Goal: Use online tool/utility

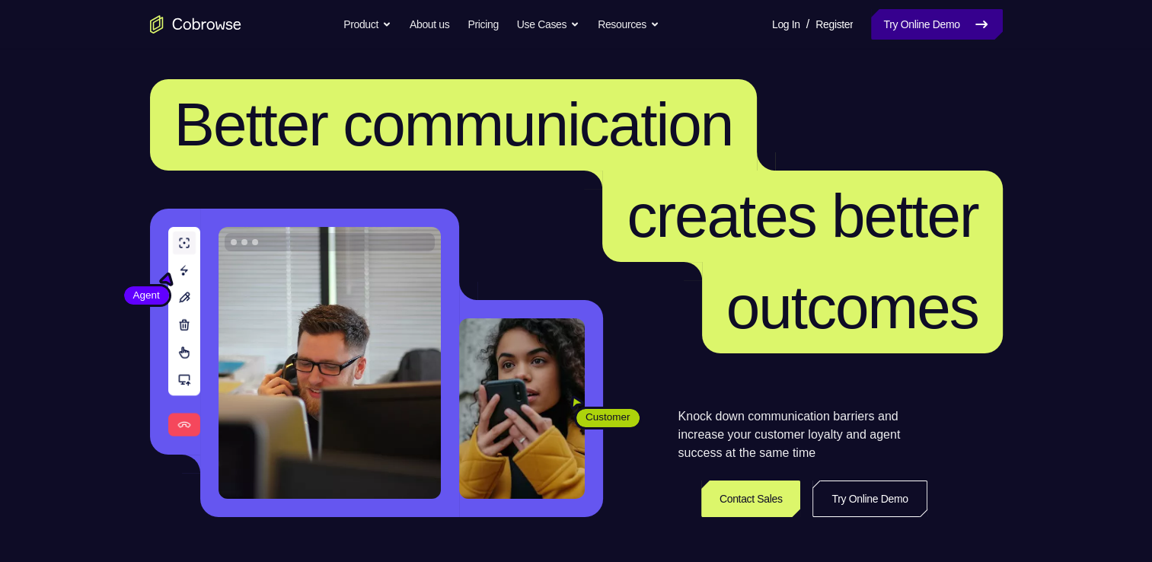
click at [907, 27] on link "Try Online Demo" at bounding box center [936, 24] width 131 height 30
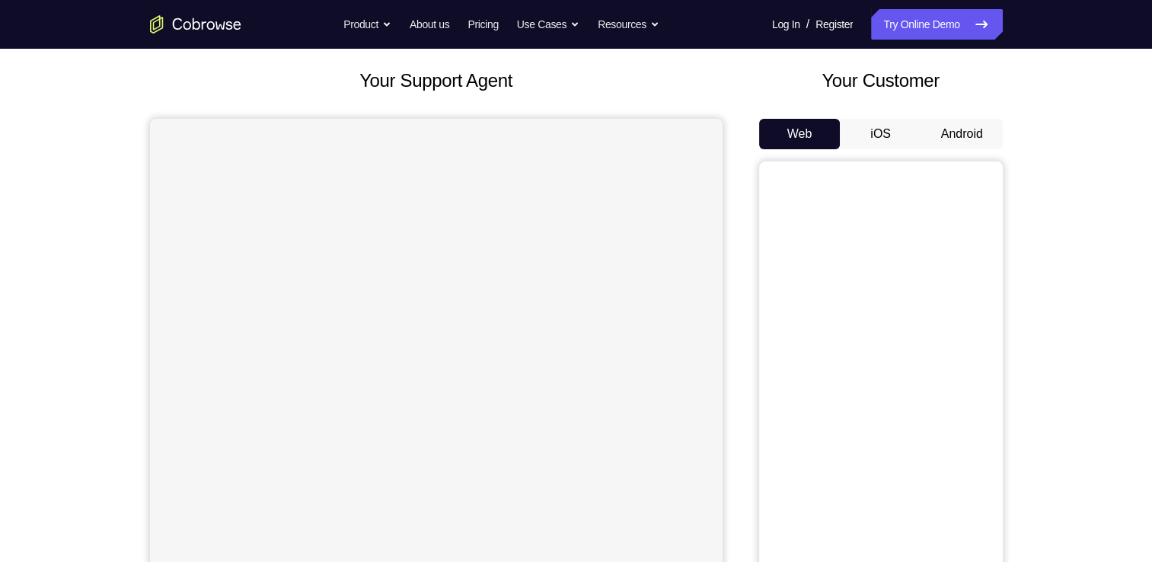
click at [941, 143] on button "Android" at bounding box center [961, 134] width 81 height 30
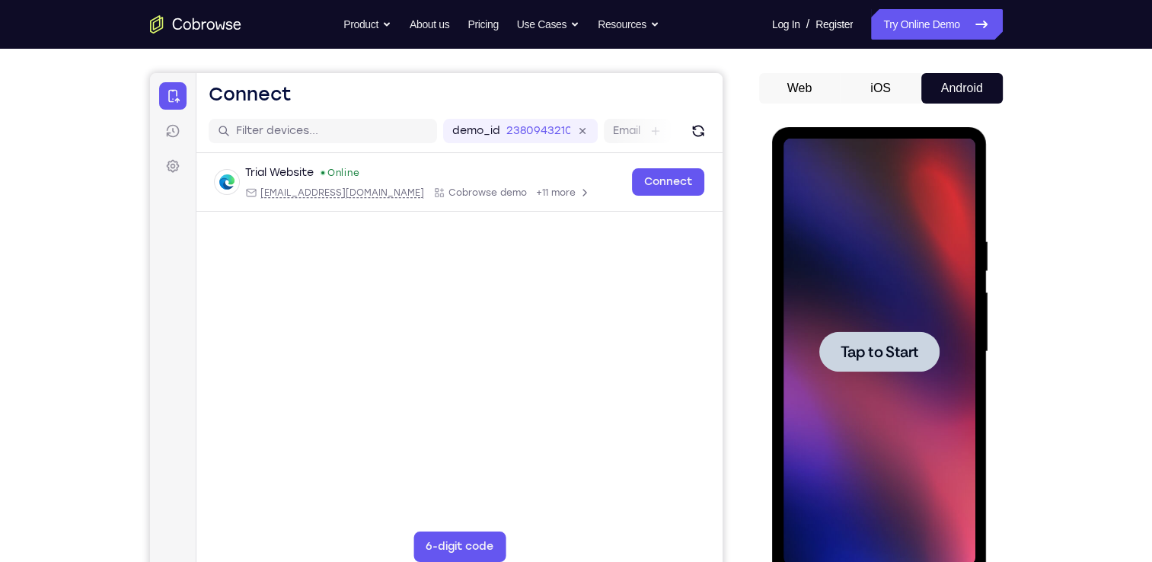
click at [888, 346] on span "Tap to Start" at bounding box center [879, 351] width 78 height 15
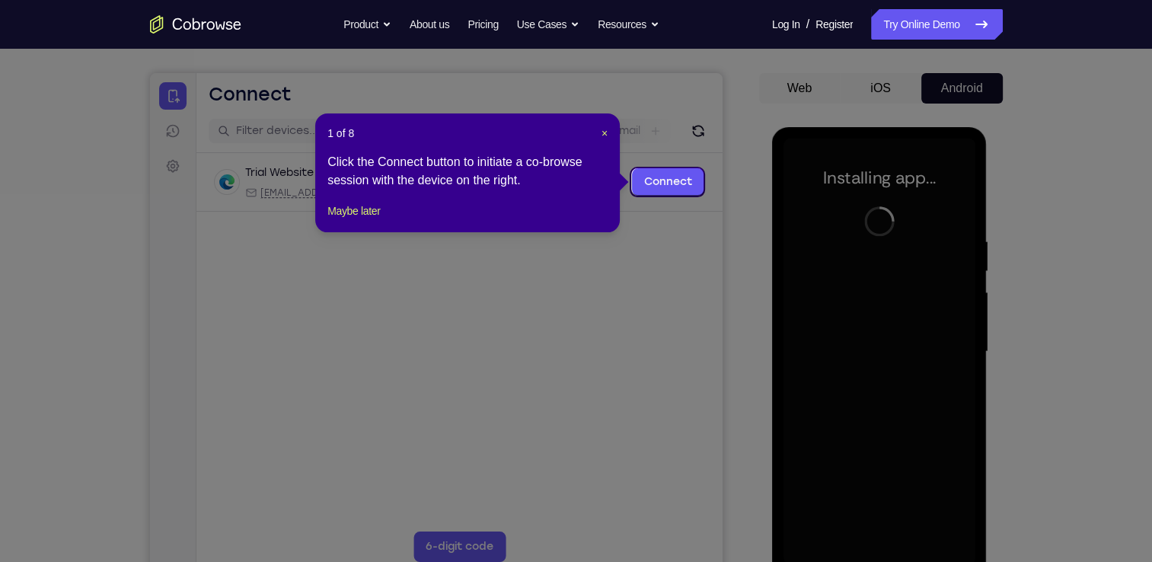
click at [652, 240] on icon at bounding box center [581, 281] width 1163 height 562
click at [604, 136] on span "×" at bounding box center [604, 133] width 6 height 12
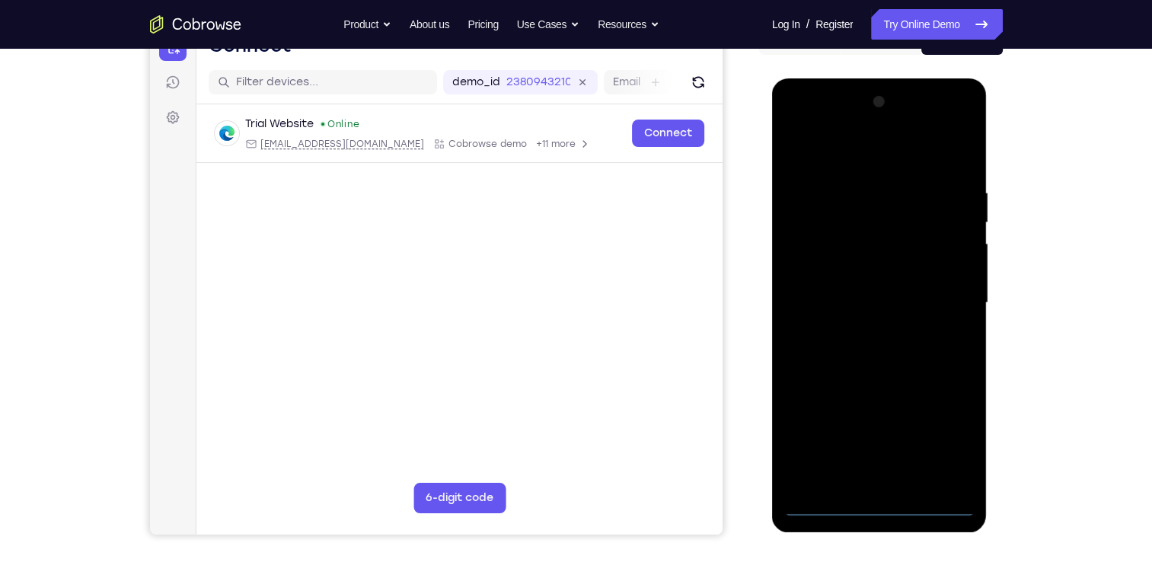
scroll to position [176, 0]
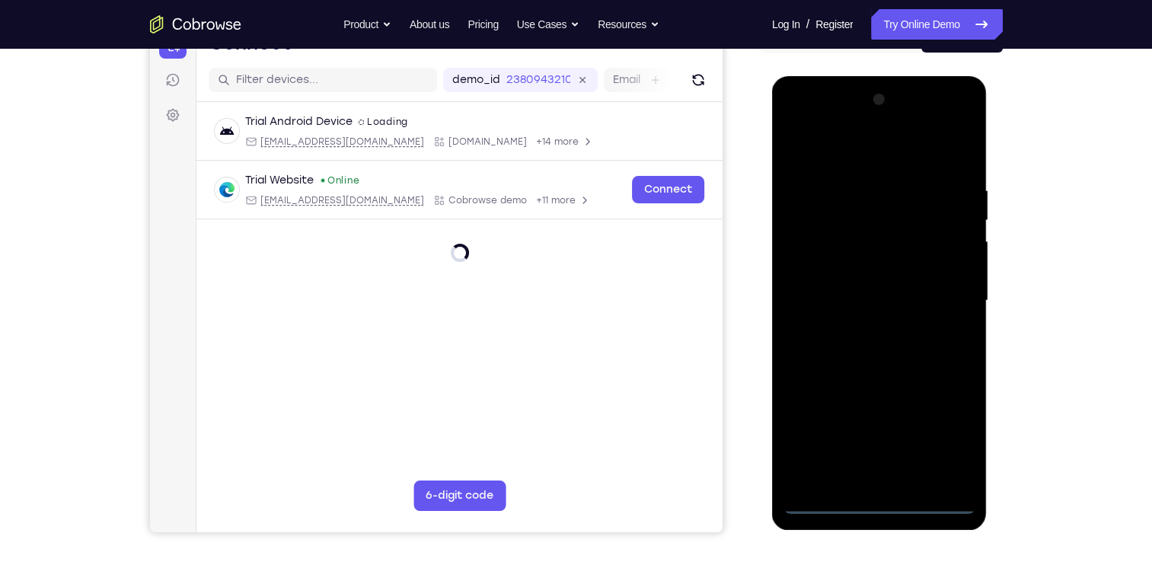
click at [882, 499] on div at bounding box center [879, 301] width 192 height 426
click at [945, 439] on div at bounding box center [879, 301] width 192 height 426
click at [818, 123] on div at bounding box center [879, 301] width 192 height 426
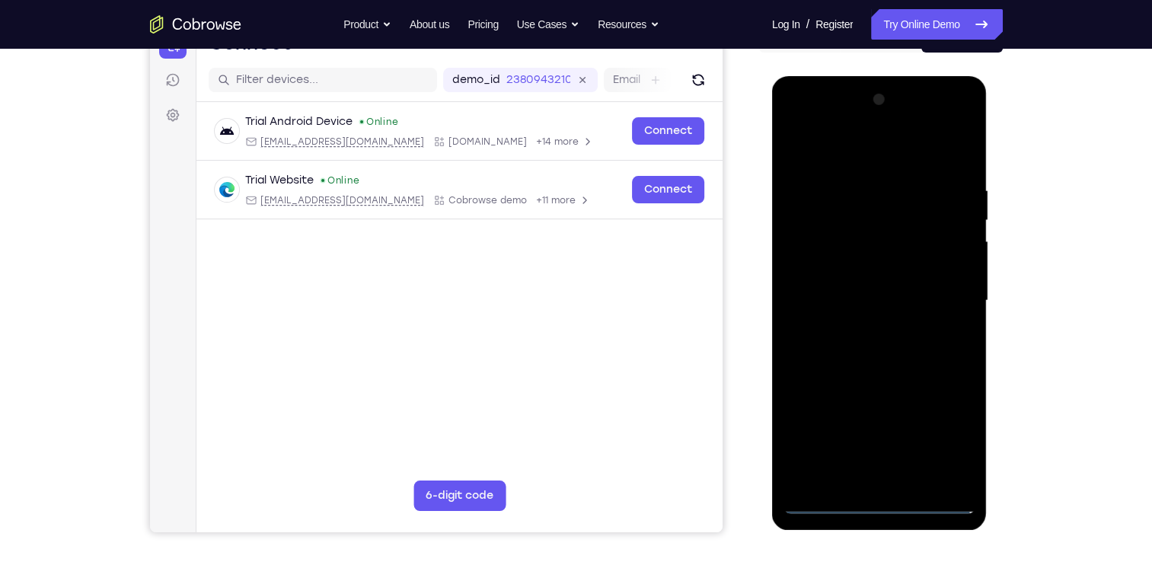
click at [939, 301] on div at bounding box center [879, 301] width 192 height 426
click at [865, 328] on div at bounding box center [879, 301] width 192 height 426
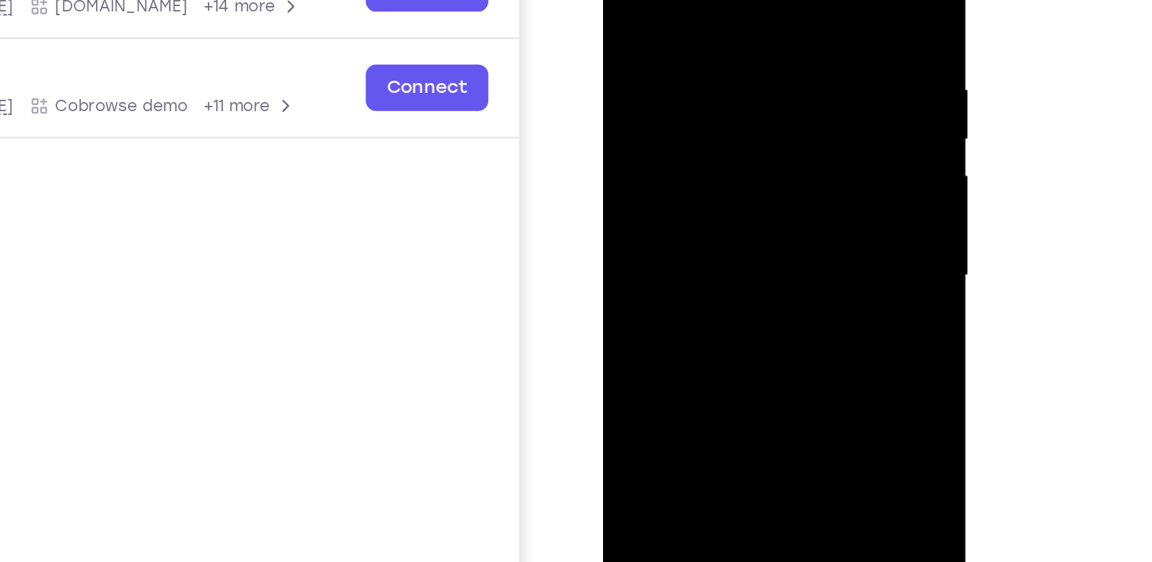
click at [754, 116] on div at bounding box center [710, 121] width 192 height 426
click at [679, 59] on div at bounding box center [710, 121] width 192 height 426
click at [668, 58] on div at bounding box center [710, 121] width 192 height 426
click at [665, 62] on div at bounding box center [710, 121] width 192 height 426
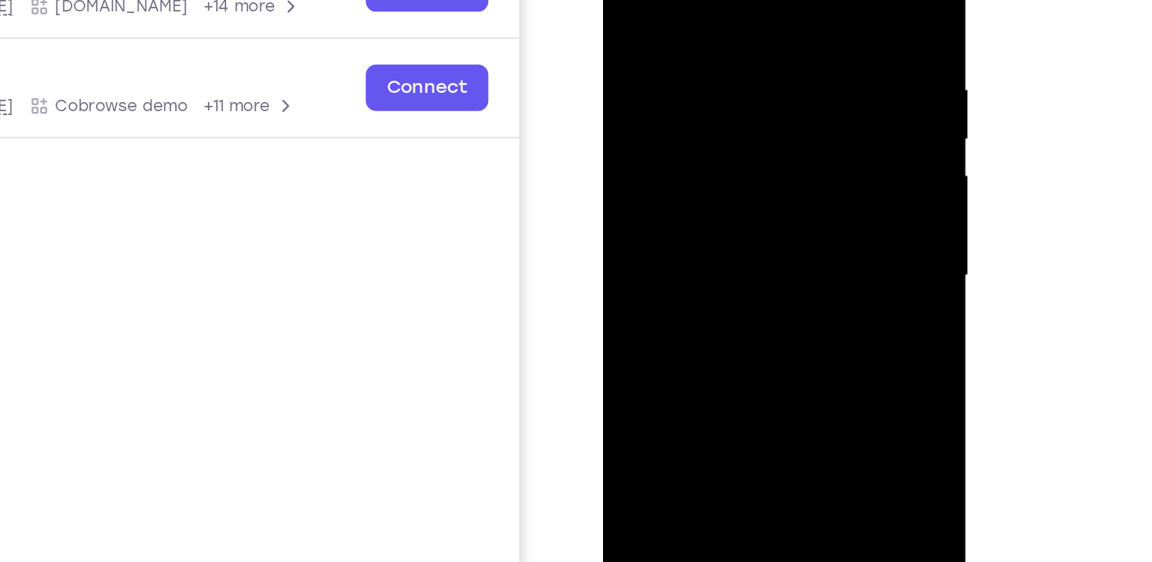
click at [665, 62] on div at bounding box center [710, 121] width 192 height 426
click at [643, 91] on div at bounding box center [710, 121] width 192 height 426
click at [654, 91] on div at bounding box center [710, 121] width 192 height 426
click at [785, 88] on div at bounding box center [710, 121] width 192 height 426
click at [728, 116] on div at bounding box center [710, 121] width 192 height 426
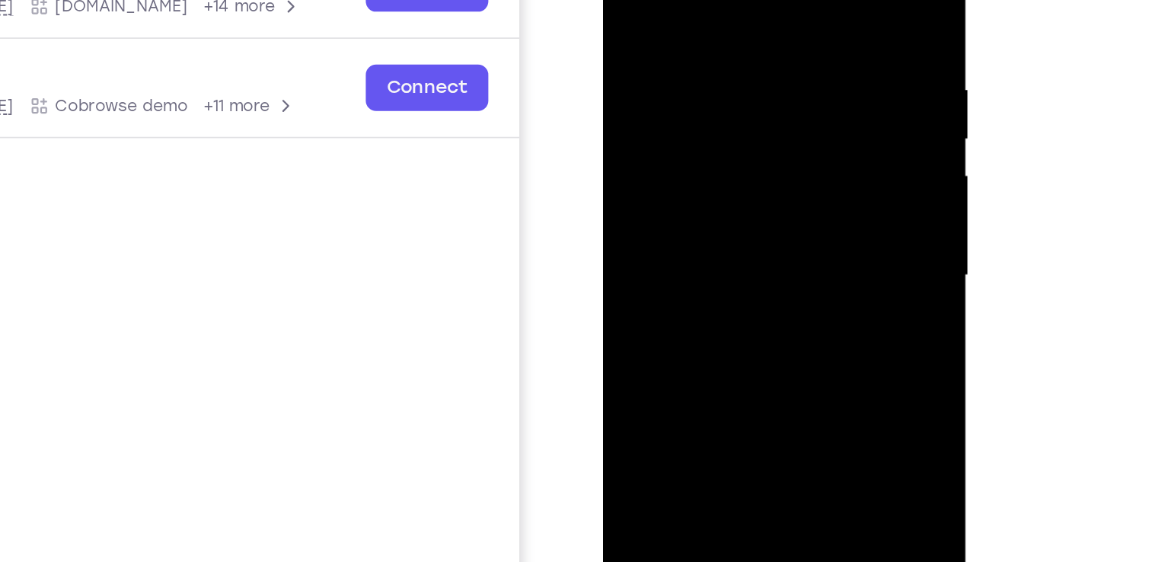
click at [718, 159] on div at bounding box center [710, 121] width 192 height 426
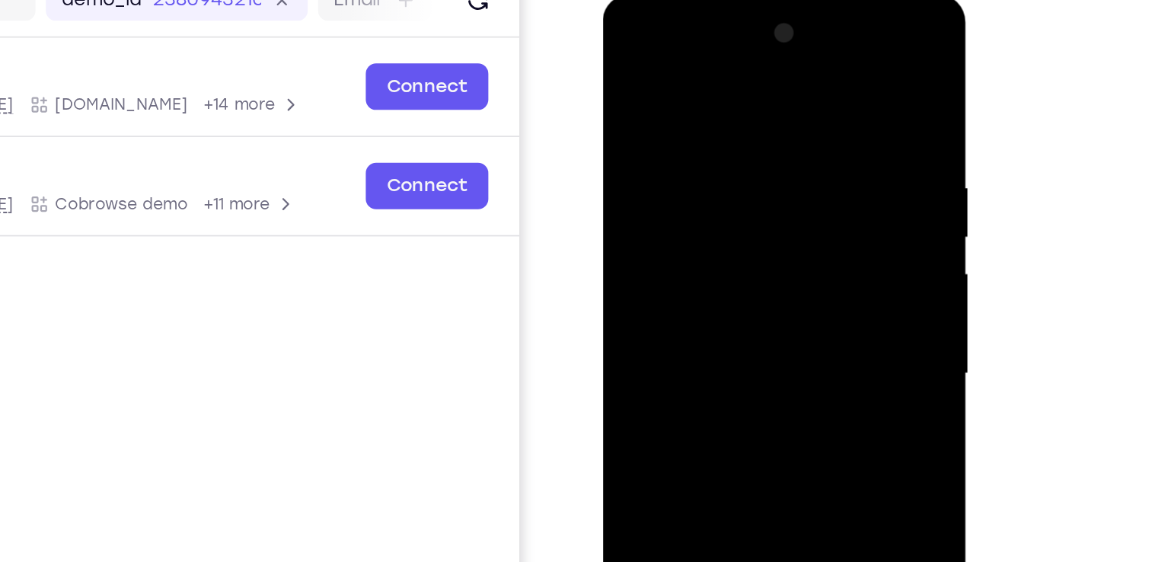
drag, startPoint x: 670, startPoint y: 72, endPoint x: 935, endPoint y: 171, distance: 282.8
click at [820, 171] on html "Online web based iOS Simulators and Android Emulators. Run iPhone, iPad, Mobile…" at bounding box center [711, 222] width 217 height 457
click at [708, 225] on div at bounding box center [710, 218] width 192 height 426
click at [671, 137] on div at bounding box center [710, 218] width 192 height 426
click at [772, 37] on div at bounding box center [710, 218] width 192 height 426
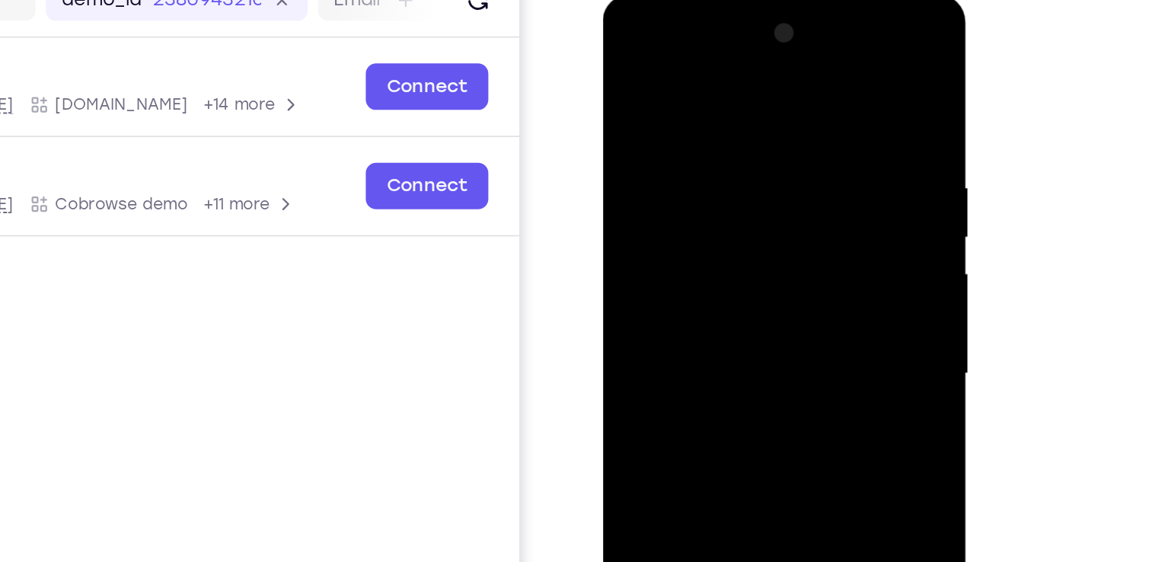
click at [678, 43] on div at bounding box center [710, 218] width 192 height 426
click at [636, 46] on div at bounding box center [710, 218] width 192 height 426
click at [639, 46] on div at bounding box center [710, 218] width 192 height 426
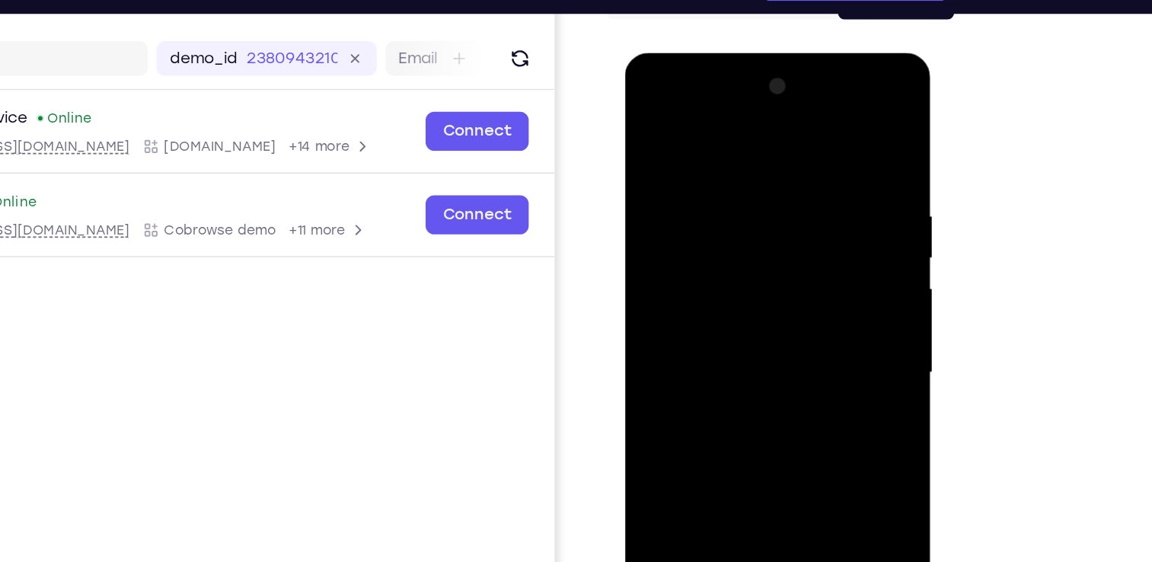
click at [678, 195] on div at bounding box center [732, 277] width 192 height 426
click at [730, 190] on div at bounding box center [732, 277] width 192 height 426
drag, startPoint x: 730, startPoint y: 190, endPoint x: 756, endPoint y: 158, distance: 41.1
click at [756, 158] on div at bounding box center [732, 277] width 192 height 426
click at [735, 190] on div at bounding box center [732, 277] width 192 height 426
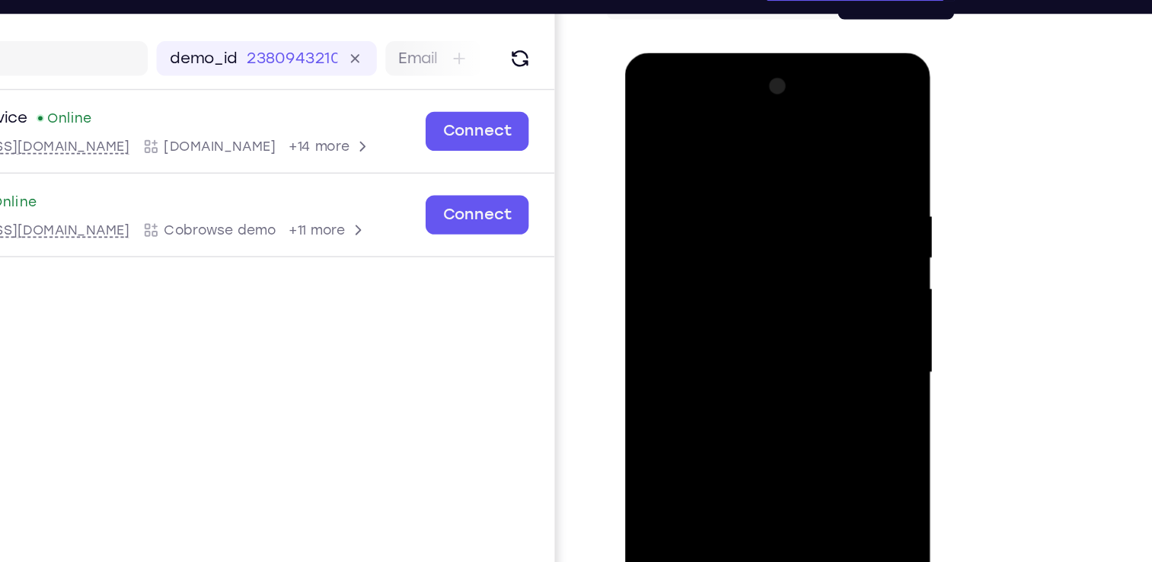
click at [666, 224] on div at bounding box center [732, 277] width 192 height 426
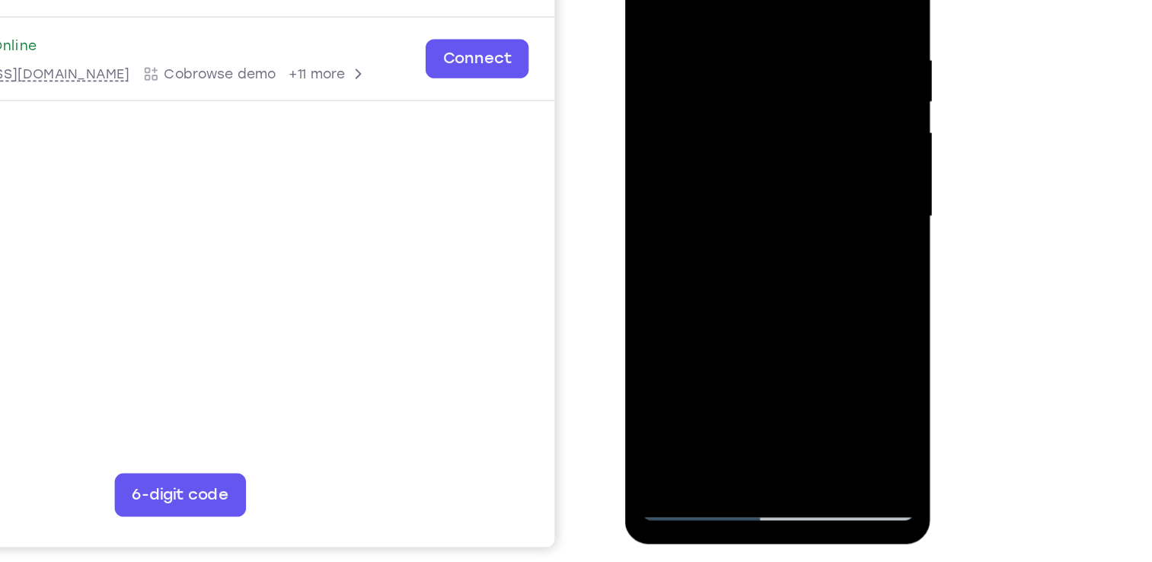
click at [814, 300] on div at bounding box center [732, 122] width 192 height 426
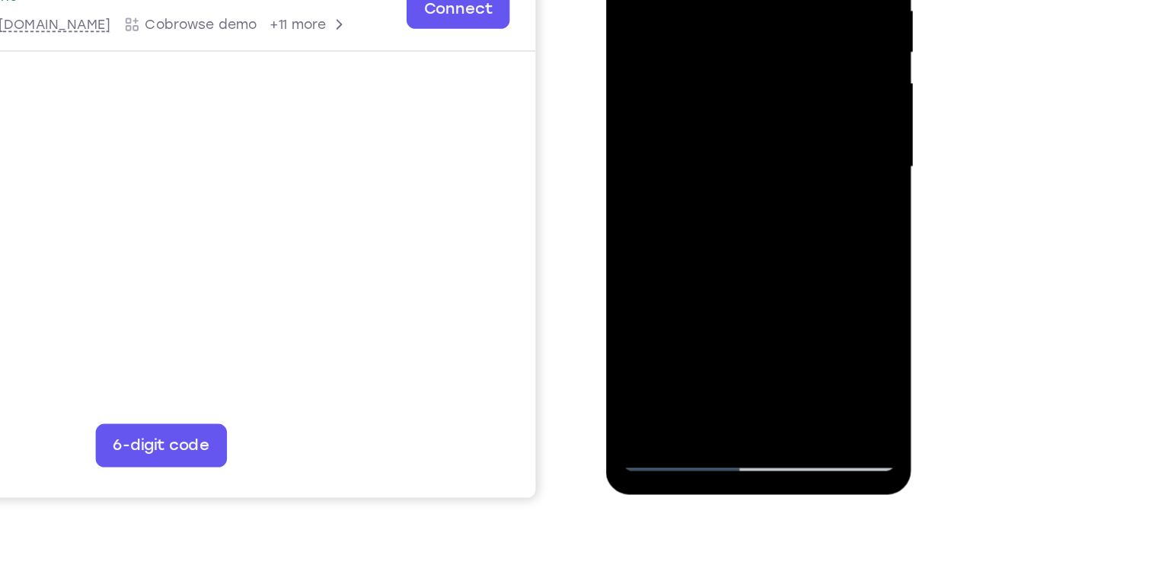
scroll to position [220, 0]
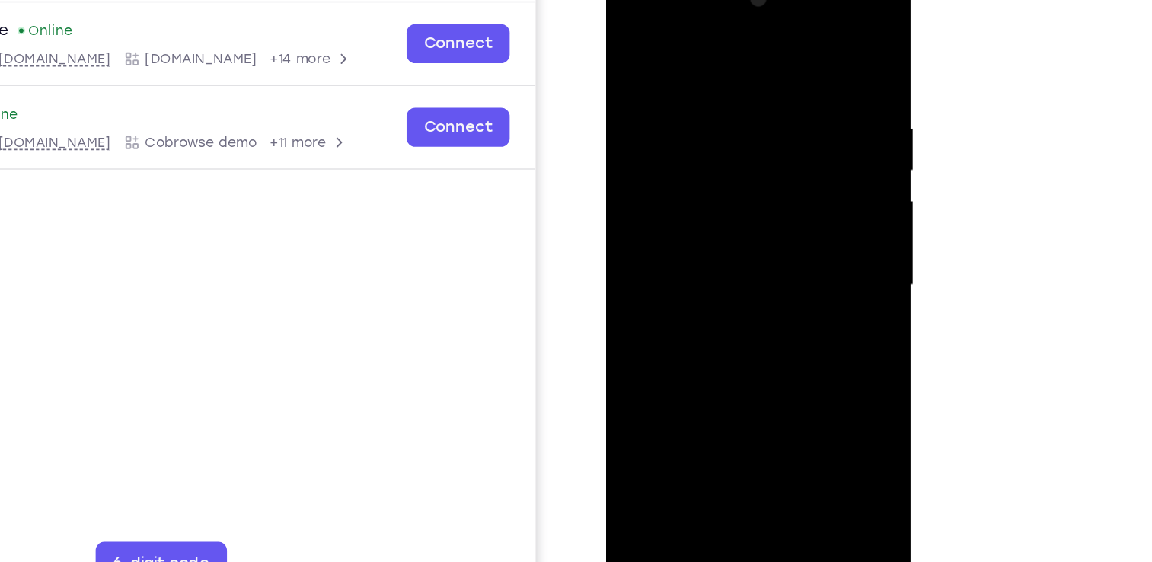
drag, startPoint x: 770, startPoint y: 252, endPoint x: 737, endPoint y: 83, distance: 172.3
click at [737, 83] on div at bounding box center [713, 190] width 192 height 426
drag, startPoint x: 733, startPoint y: 202, endPoint x: 718, endPoint y: 48, distance: 154.5
click at [718, 48] on div at bounding box center [713, 190] width 192 height 426
drag, startPoint x: 745, startPoint y: 260, endPoint x: 739, endPoint y: 157, distance: 103.0
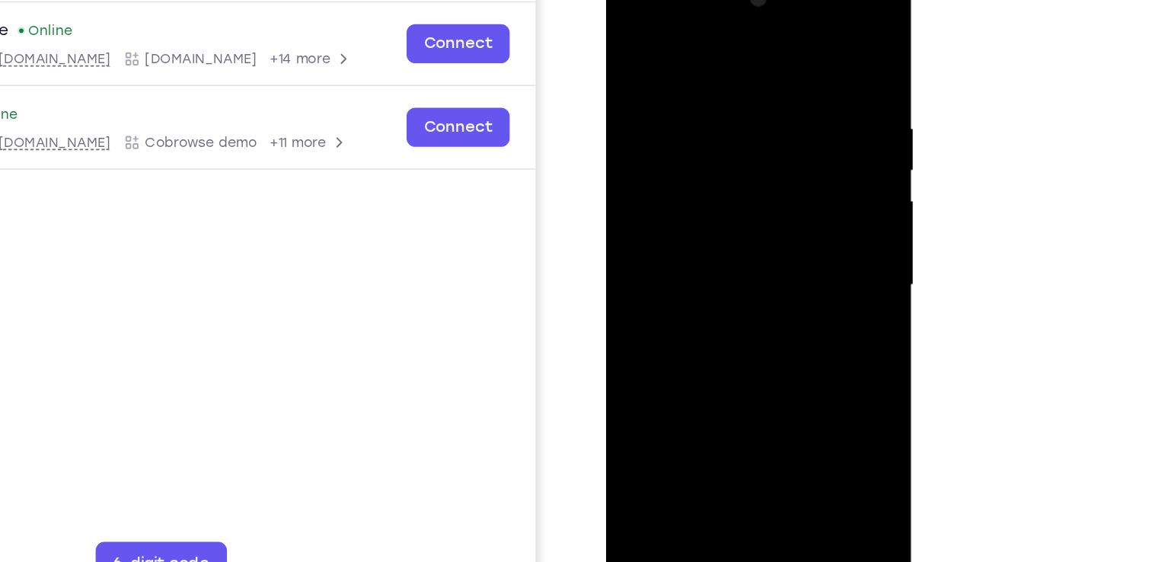
click at [739, 157] on div at bounding box center [713, 190] width 192 height 426
drag, startPoint x: 743, startPoint y: 289, endPoint x: 725, endPoint y: 185, distance: 105.8
click at [725, 185] on div at bounding box center [713, 190] width 192 height 426
drag, startPoint x: 741, startPoint y: 294, endPoint x: 742, endPoint y: 176, distance: 118.0
click at [742, 176] on div at bounding box center [713, 190] width 192 height 426
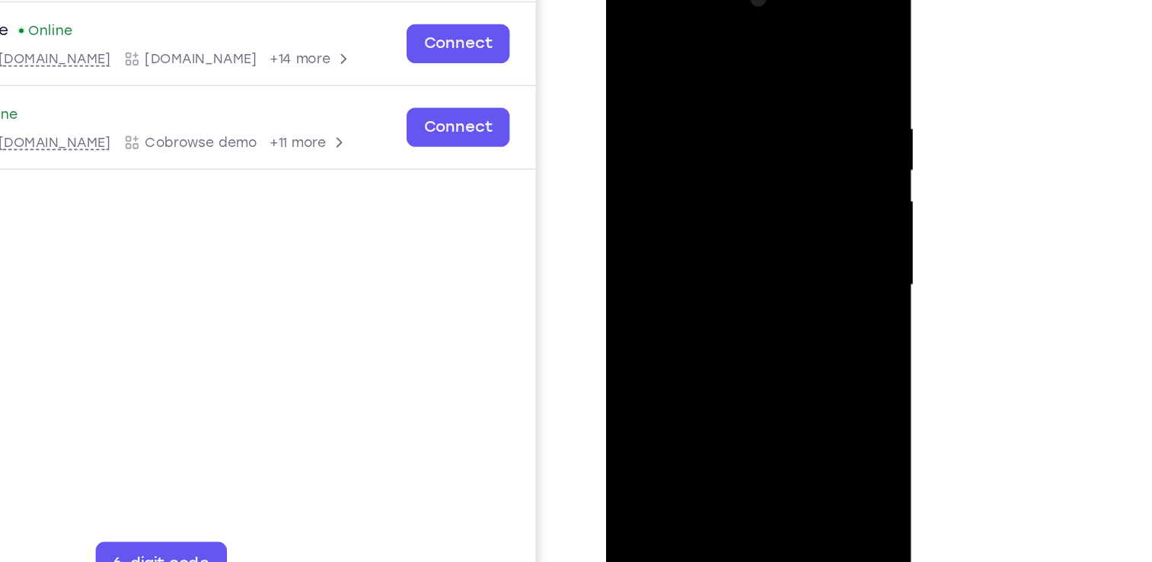
drag, startPoint x: 739, startPoint y: 271, endPoint x: 705, endPoint y: 163, distance: 113.4
click at [705, 163] on div at bounding box center [713, 190] width 192 height 426
drag, startPoint x: 701, startPoint y: 111, endPoint x: 727, endPoint y: 411, distance: 301.1
click at [727, 411] on div at bounding box center [713, 193] width 215 height 454
click at [706, 139] on div at bounding box center [713, 190] width 192 height 426
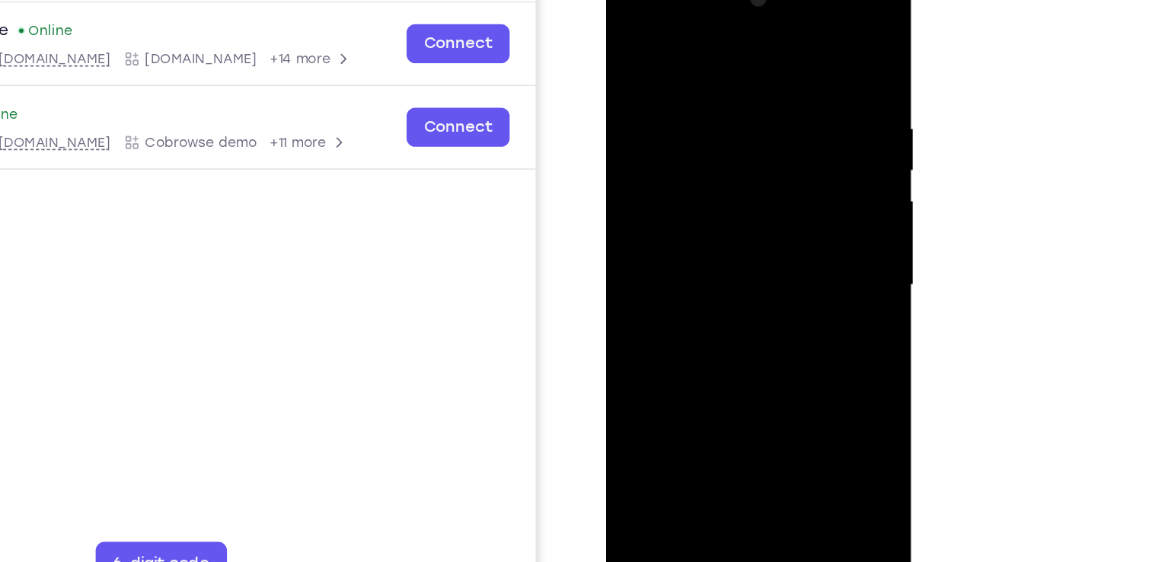
drag, startPoint x: 771, startPoint y: 191, endPoint x: 774, endPoint y: 65, distance: 126.4
click at [774, 65] on div at bounding box center [713, 190] width 192 height 426
click at [765, 244] on div at bounding box center [713, 190] width 192 height 426
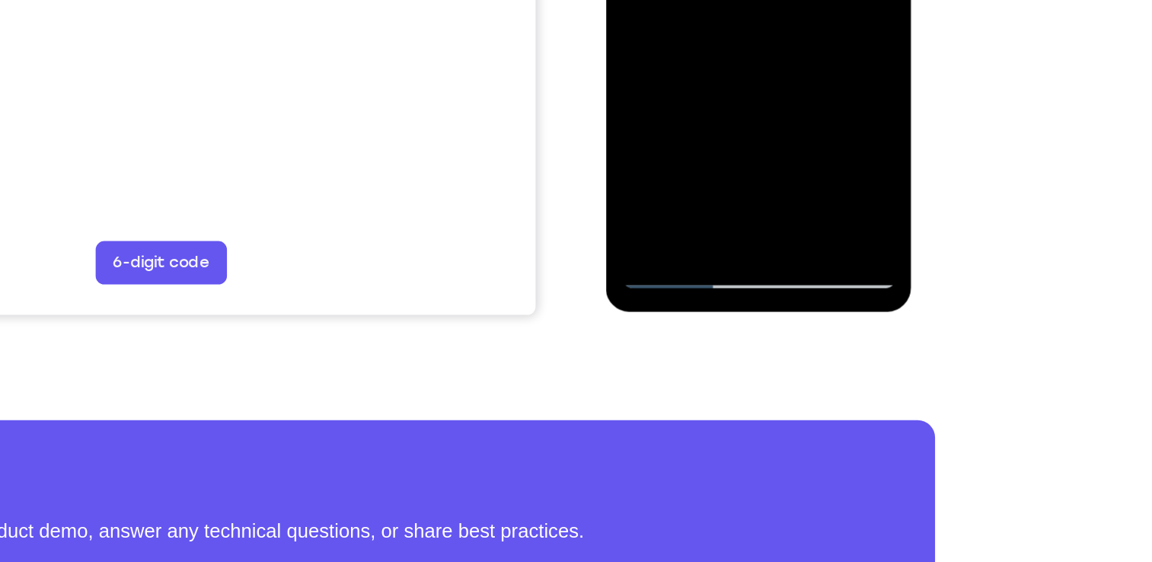
scroll to position [327, 0]
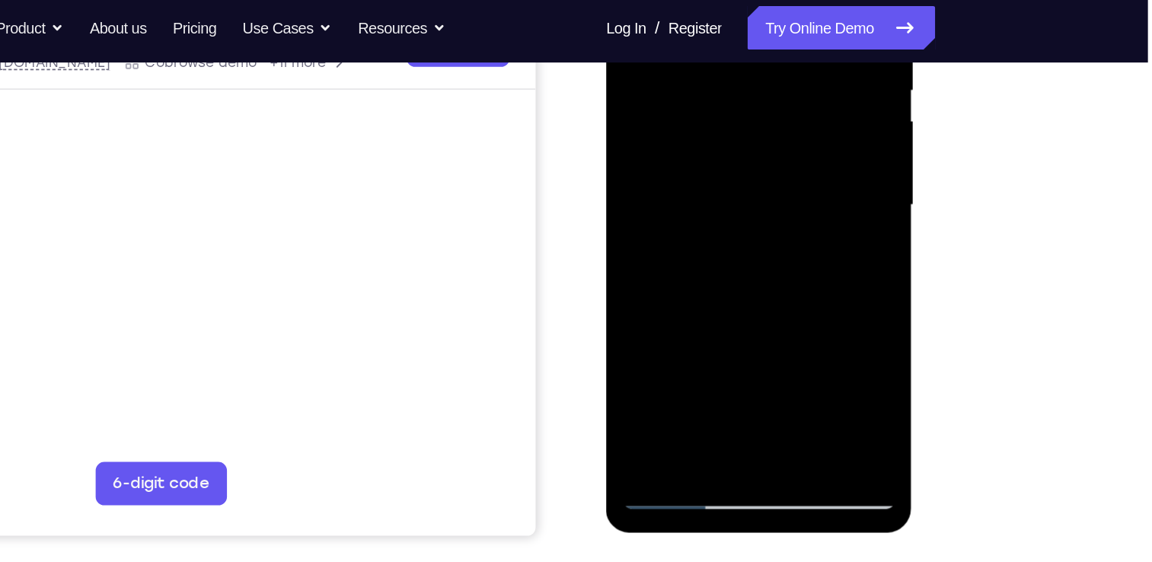
drag, startPoint x: 726, startPoint y: 171, endPoint x: 693, endPoint y: 43, distance: 131.5
click at [693, 43] on div at bounding box center [713, 110] width 192 height 426
drag, startPoint x: 716, startPoint y: 176, endPoint x: 683, endPoint y: 51, distance: 129.1
click at [683, 51] on div at bounding box center [713, 110] width 192 height 426
drag, startPoint x: 754, startPoint y: 225, endPoint x: 700, endPoint y: 122, distance: 116.1
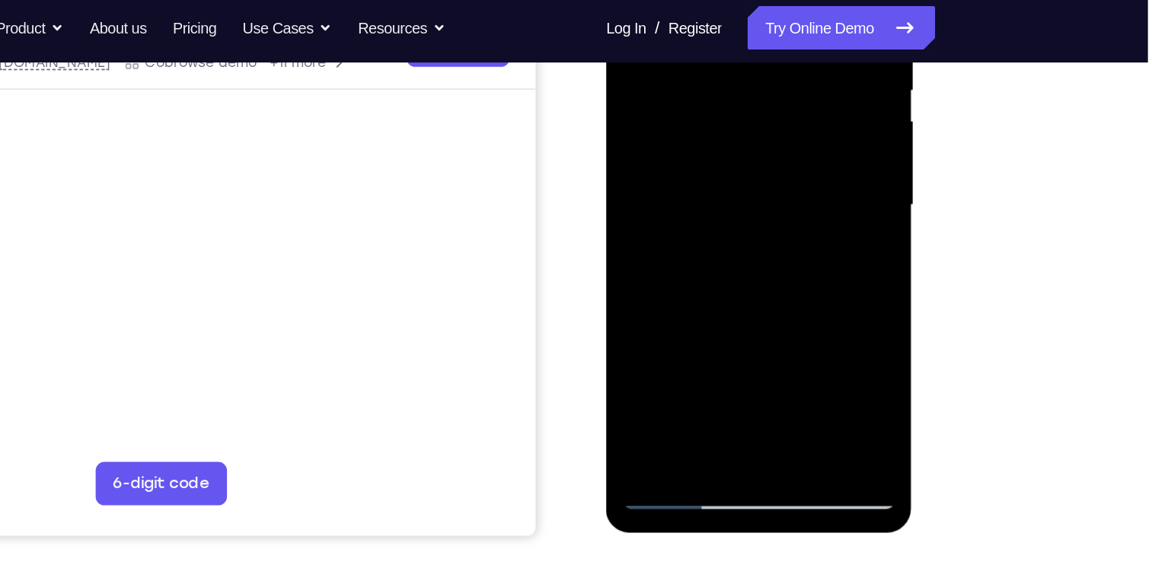
click at [700, 122] on div at bounding box center [713, 110] width 192 height 426
click at [713, 218] on div at bounding box center [713, 110] width 192 height 426
click at [796, 289] on div at bounding box center [713, 110] width 192 height 426
drag, startPoint x: 762, startPoint y: 165, endPoint x: 732, endPoint y: 85, distance: 85.3
click at [732, 85] on div at bounding box center [713, 110] width 192 height 426
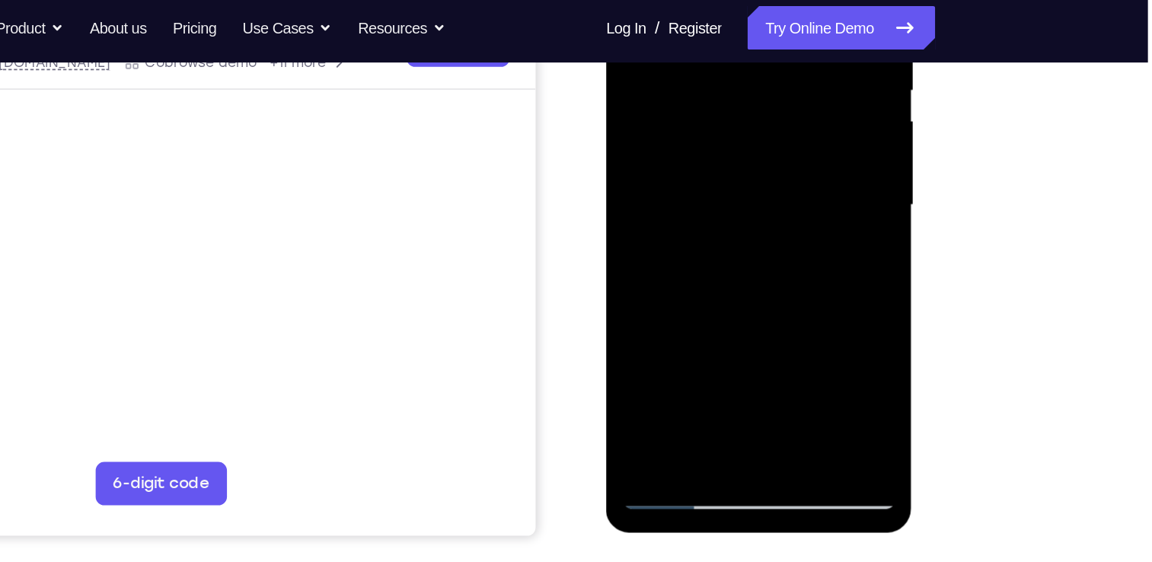
drag, startPoint x: 725, startPoint y: 185, endPoint x: 706, endPoint y: 97, distance: 89.6
click at [706, 97] on div at bounding box center [713, 110] width 192 height 426
drag, startPoint x: 752, startPoint y: 257, endPoint x: 732, endPoint y: 158, distance: 100.3
click at [732, 158] on div at bounding box center [713, 110] width 192 height 426
click at [728, 255] on div at bounding box center [713, 110] width 192 height 426
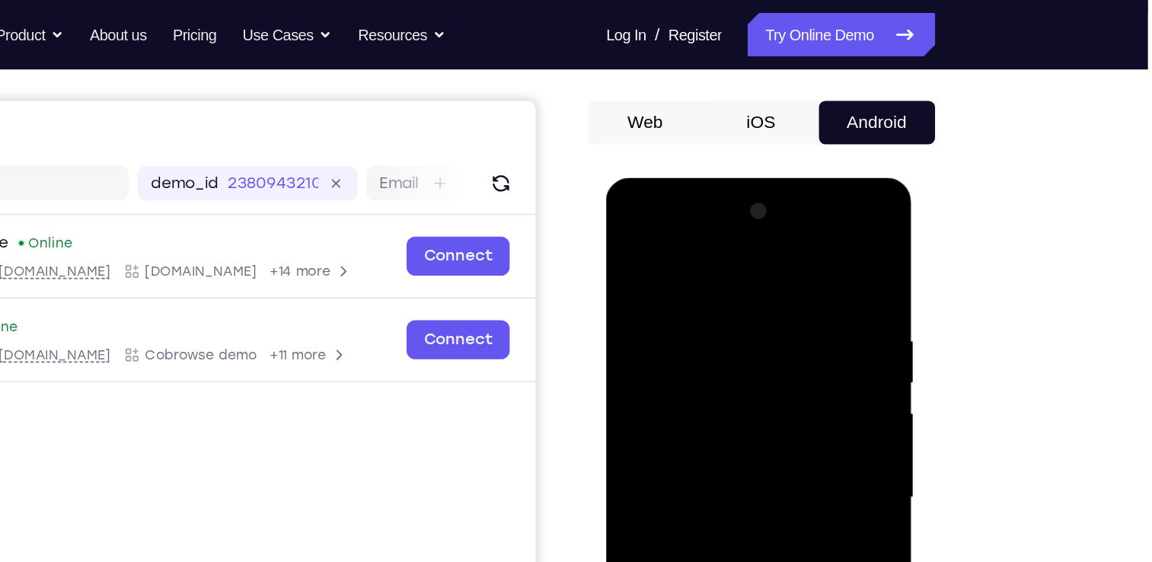
scroll to position [127, 0]
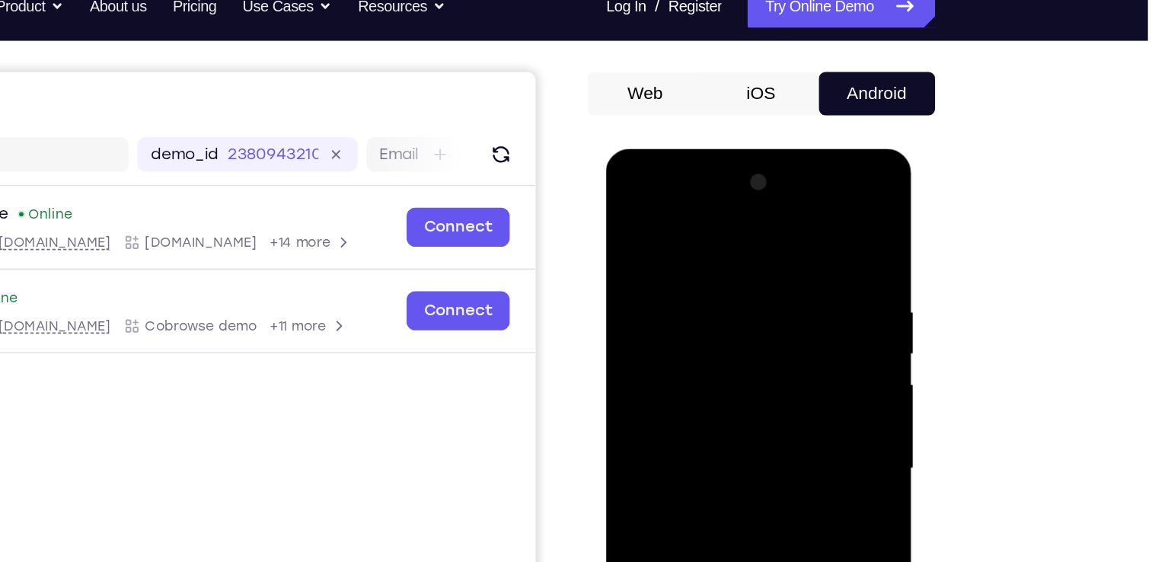
click at [773, 201] on div at bounding box center [713, 374] width 192 height 426
click at [671, 294] on div at bounding box center [713, 374] width 192 height 426
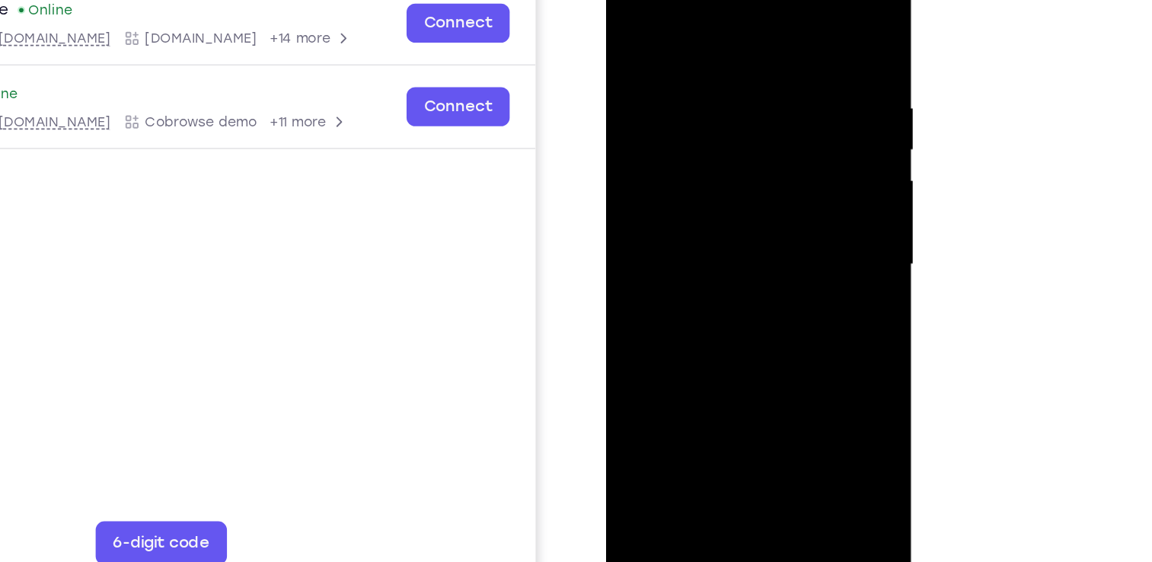
click at [732, 299] on div at bounding box center [713, 170] width 192 height 426
click at [791, 349] on div at bounding box center [713, 170] width 192 height 426
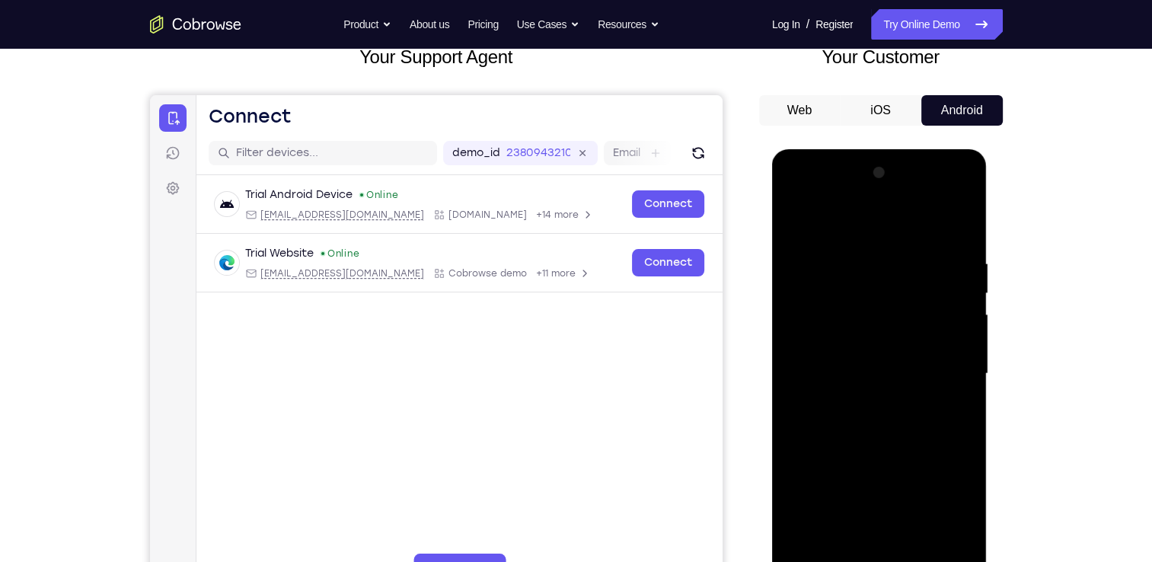
scroll to position [102, 0]
drag, startPoint x: 837, startPoint y: 164, endPoint x: 815, endPoint y: 477, distance: 313.0
click at [815, 477] on div at bounding box center [879, 374] width 192 height 426
drag, startPoint x: 829, startPoint y: 161, endPoint x: 874, endPoint y: 437, distance: 279.2
click at [874, 437] on div at bounding box center [879, 374] width 192 height 426
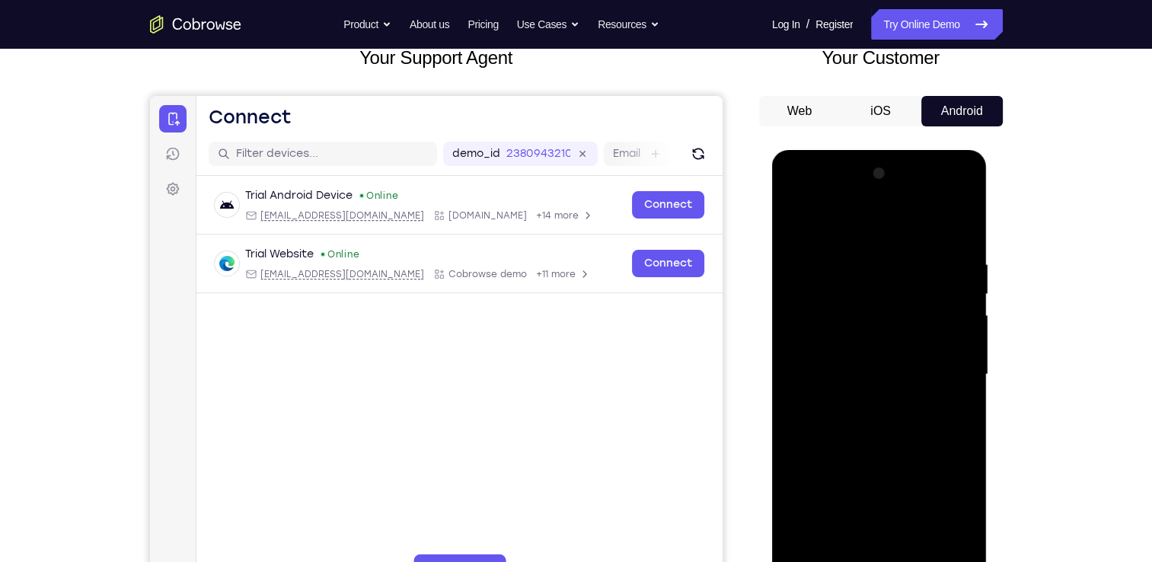
drag, startPoint x: 852, startPoint y: 201, endPoint x: 913, endPoint y: 525, distance: 330.0
click at [913, 525] on div at bounding box center [879, 374] width 192 height 426
drag, startPoint x: 971, startPoint y: 335, endPoint x: 671, endPoint y: 303, distance: 302.4
click at [772, 303] on html "Online web based iOS Simulators and Android Emulators. Run iPhone, iPad, Mobile…" at bounding box center [880, 378] width 217 height 457
drag, startPoint x: 971, startPoint y: 338, endPoint x: 617, endPoint y: 454, distance: 372.7
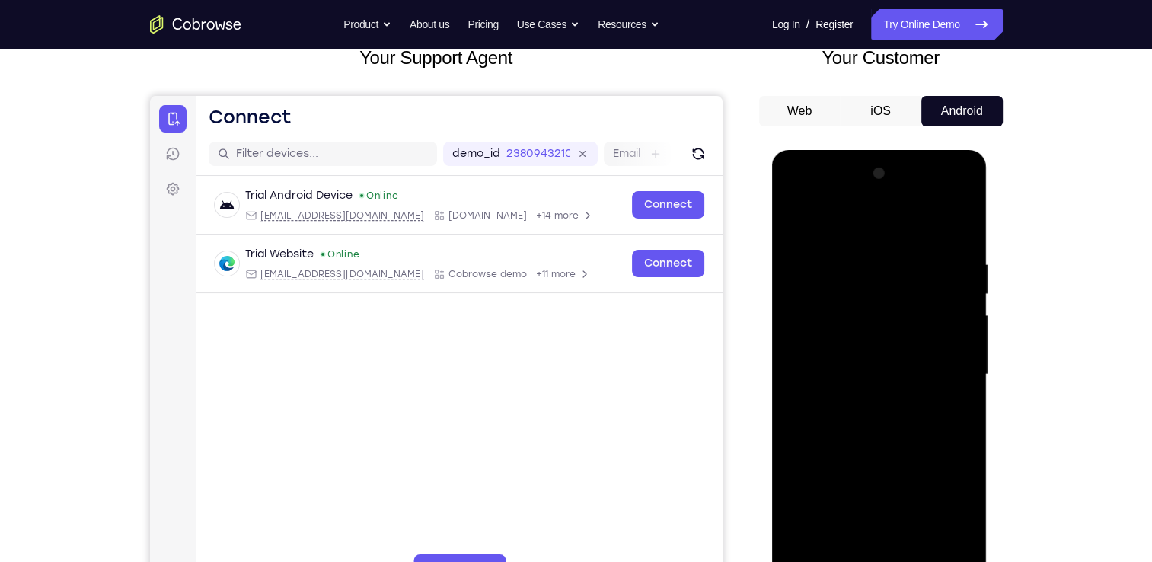
click at [772, 454] on html "Online web based iOS Simulators and Android Emulators. Run iPhone, iPad, Mobile…" at bounding box center [880, 378] width 217 height 457
click at [877, 426] on div at bounding box center [879, 374] width 192 height 426
drag, startPoint x: 882, startPoint y: 426, endPoint x: 802, endPoint y: 426, distance: 79.9
click at [802, 426] on div at bounding box center [879, 374] width 192 height 426
drag, startPoint x: 965, startPoint y: 347, endPoint x: 1015, endPoint y: 442, distance: 107.6
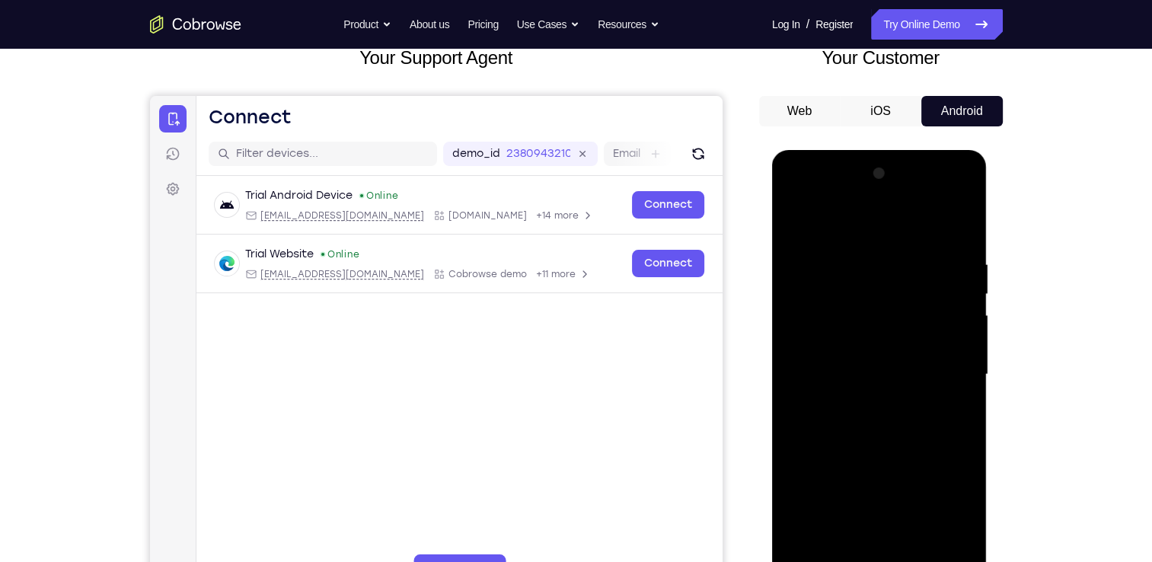
click at [772, 388] on html "Online web based iOS Simulators and Android Emulators. Run iPhone, iPad, Mobile…" at bounding box center [880, 378] width 217 height 457
drag, startPoint x: 956, startPoint y: 375, endPoint x: 1029, endPoint y: 480, distance: 128.6
click at [772, 426] on html "Online web based iOS Simulators and Android Emulators. Run iPhone, iPad, Mobile…" at bounding box center [880, 378] width 217 height 457
drag, startPoint x: 974, startPoint y: 352, endPoint x: 631, endPoint y: 339, distance: 342.8
click at [772, 339] on html "Online web based iOS Simulators and Android Emulators. Run iPhone, iPad, Mobile…" at bounding box center [880, 378] width 217 height 457
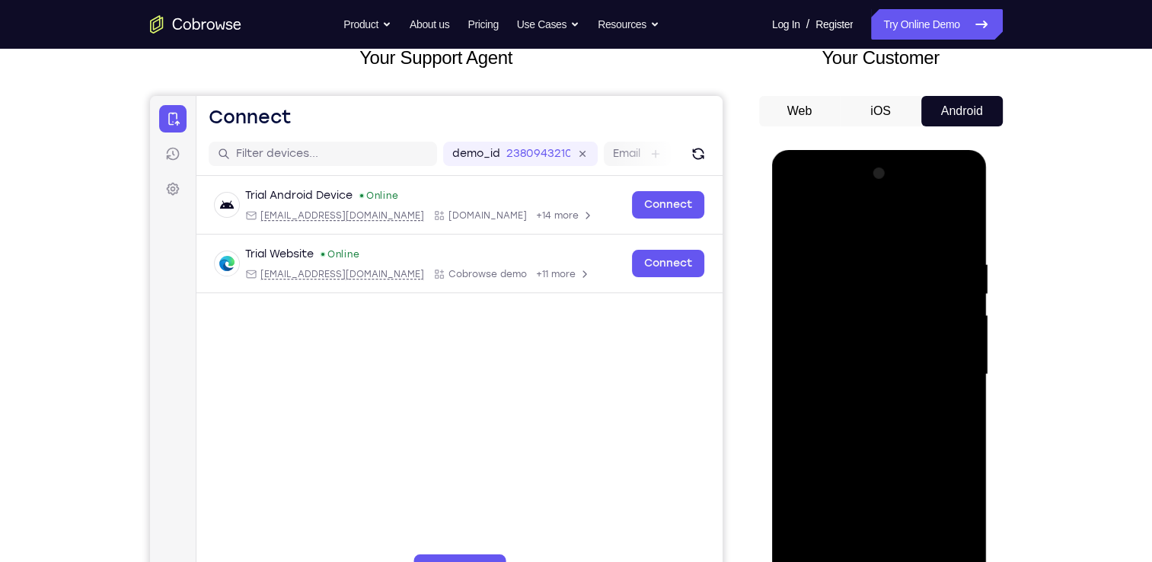
drag, startPoint x: 971, startPoint y: 340, endPoint x: 722, endPoint y: 333, distance: 249.0
click at [772, 333] on html "Online web based iOS Simulators and Android Emulators. Run iPhone, iPad, Mobile…" at bounding box center [880, 378] width 217 height 457
drag, startPoint x: 971, startPoint y: 335, endPoint x: 591, endPoint y: 318, distance: 380.2
click at [772, 318] on html "Online web based iOS Simulators and Android Emulators. Run iPhone, iPad, Mobile…" at bounding box center [880, 378] width 217 height 457
drag, startPoint x: 974, startPoint y: 334, endPoint x: 560, endPoint y: 226, distance: 427.3
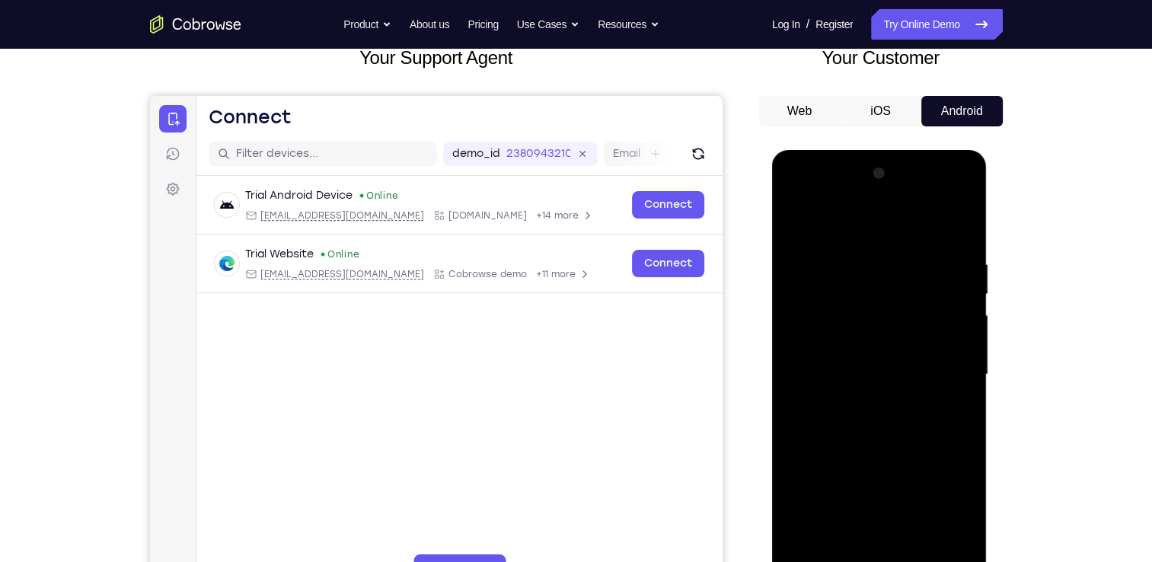
click at [772, 226] on html "Online web based iOS Simulators and Android Emulators. Run iPhone, iPad, Mobile…" at bounding box center [880, 378] width 217 height 457
click at [859, 343] on div at bounding box center [879, 374] width 192 height 426
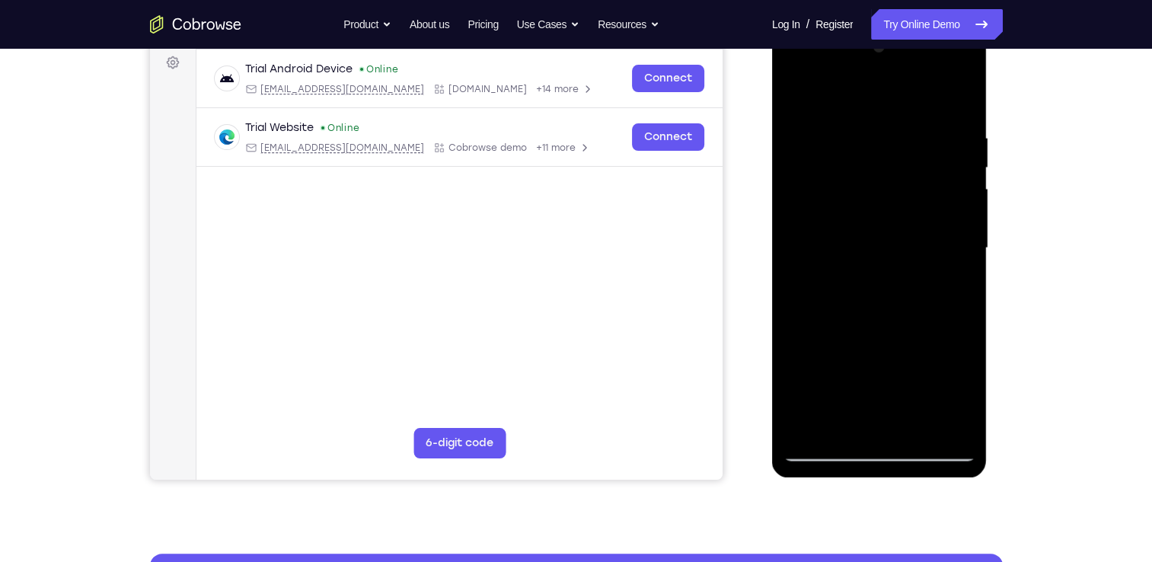
scroll to position [224, 0]
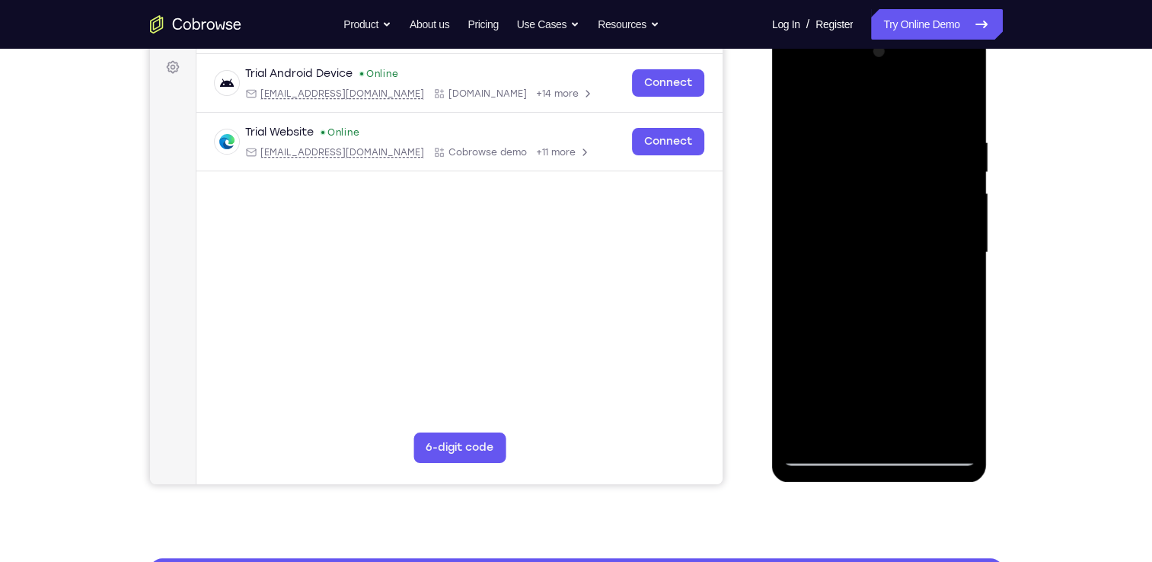
drag, startPoint x: 864, startPoint y: 265, endPoint x: 832, endPoint y: 52, distance: 215.5
click at [832, 52] on div at bounding box center [879, 253] width 192 height 426
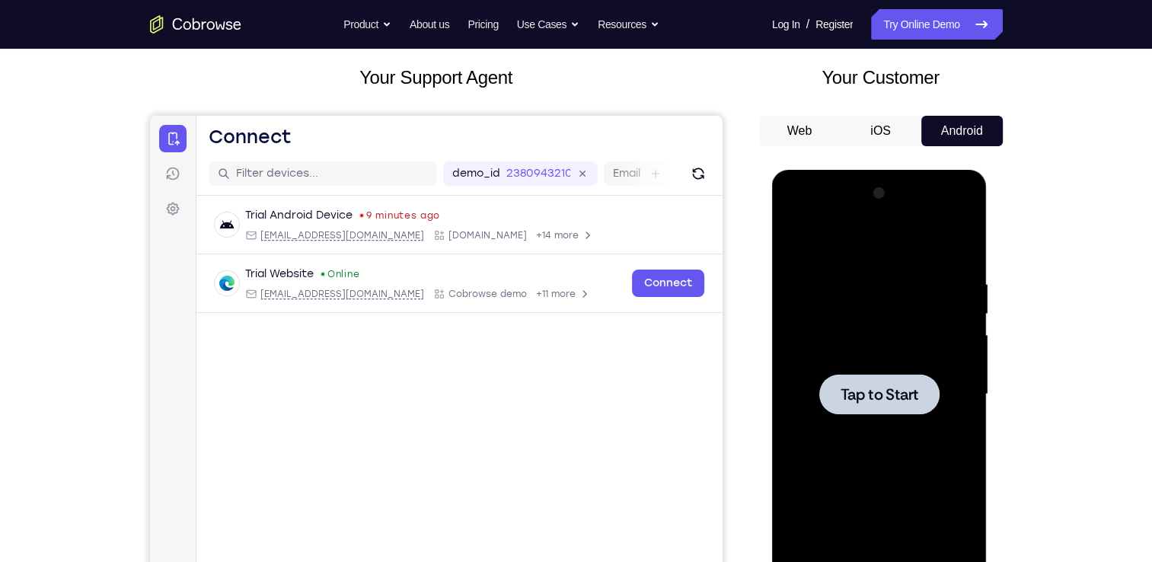
scroll to position [280, 0]
